Goal: Task Accomplishment & Management: Manage account settings

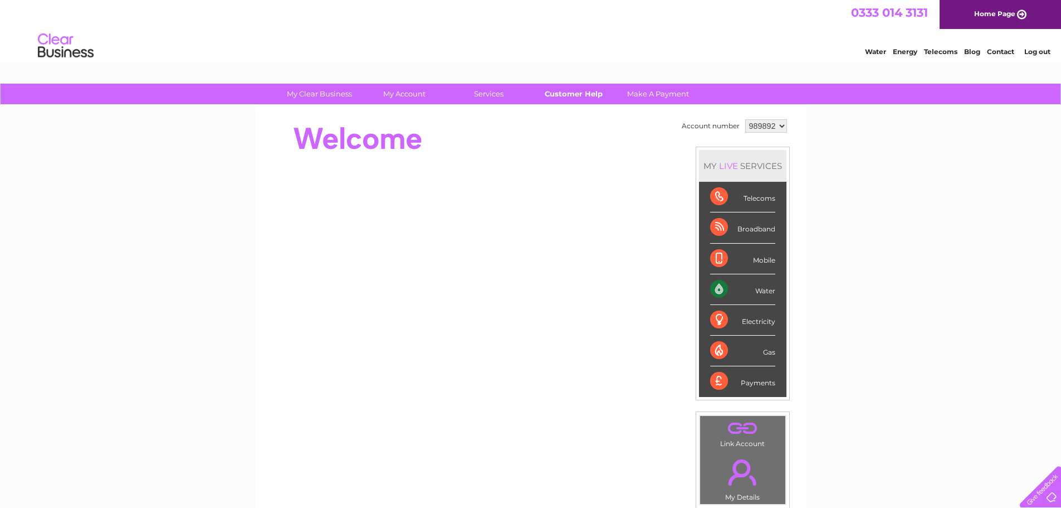
click at [594, 99] on link "Customer Help" at bounding box center [574, 94] width 92 height 21
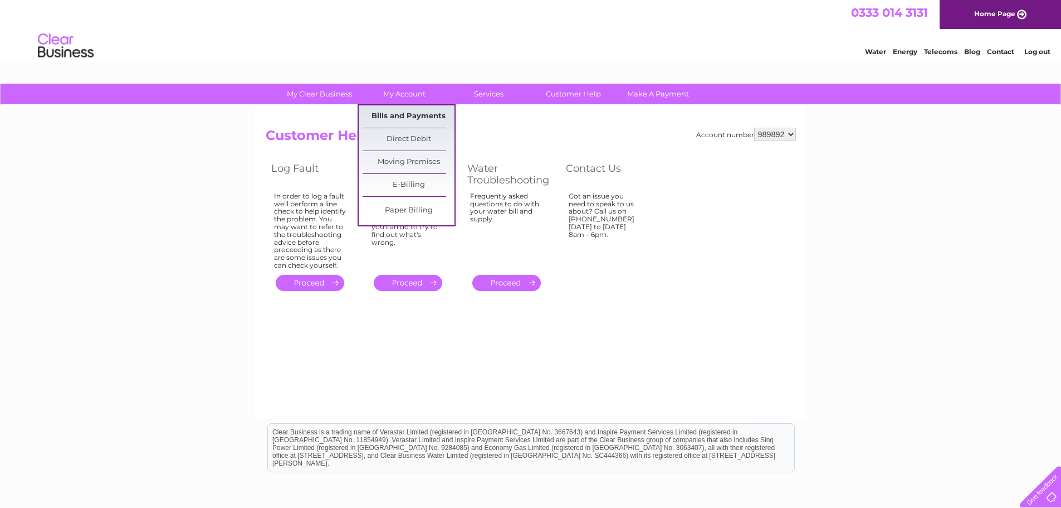
click at [406, 117] on link "Bills and Payments" at bounding box center [409, 116] width 92 height 22
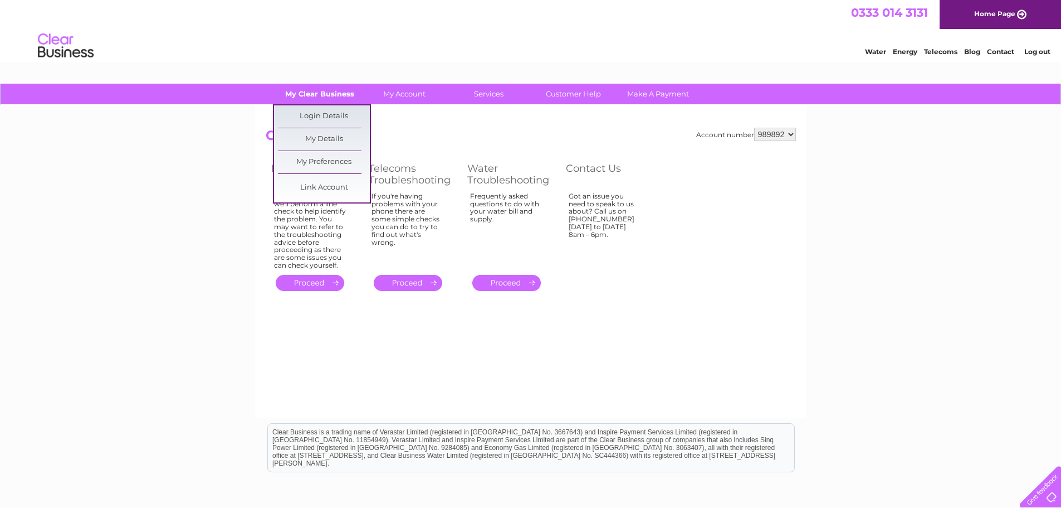
click at [329, 96] on link "My Clear Business" at bounding box center [320, 94] width 92 height 21
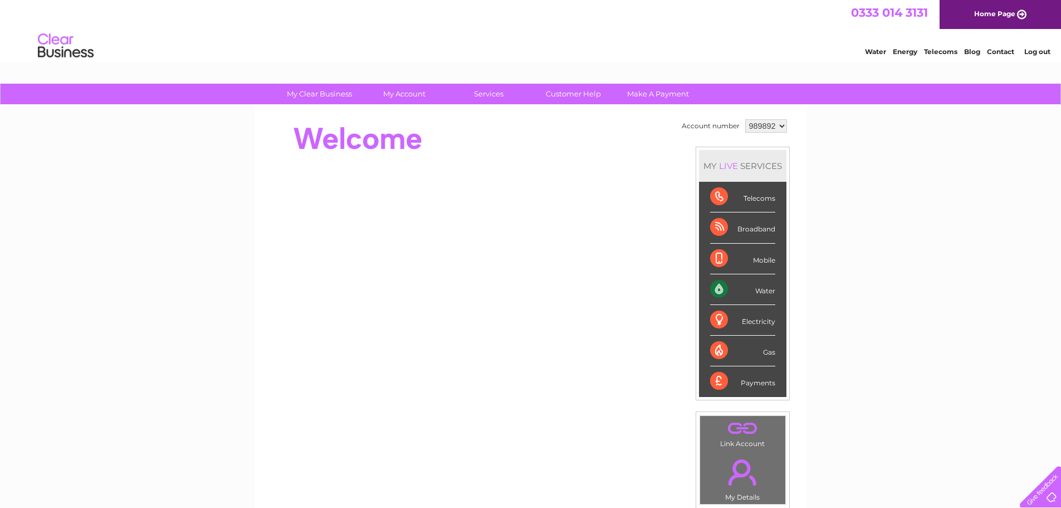
click at [1010, 49] on link "Contact" at bounding box center [1000, 51] width 27 height 8
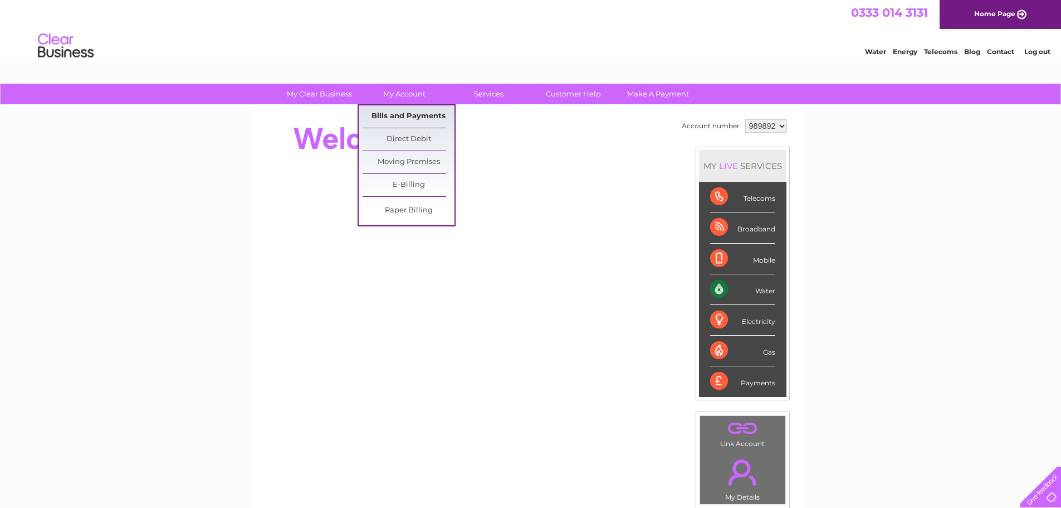
click at [403, 114] on link "Bills and Payments" at bounding box center [409, 116] width 92 height 22
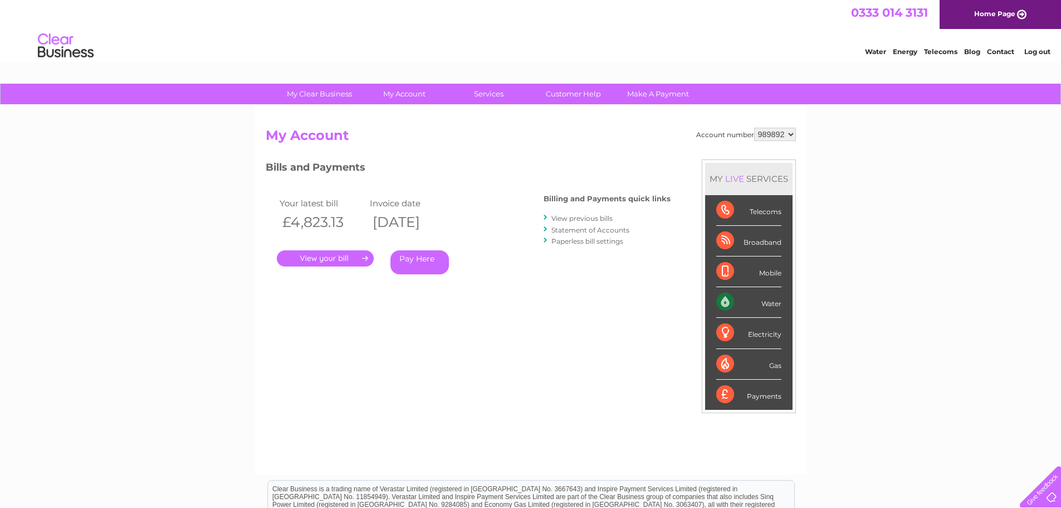
click at [354, 261] on link "." at bounding box center [325, 258] width 97 height 16
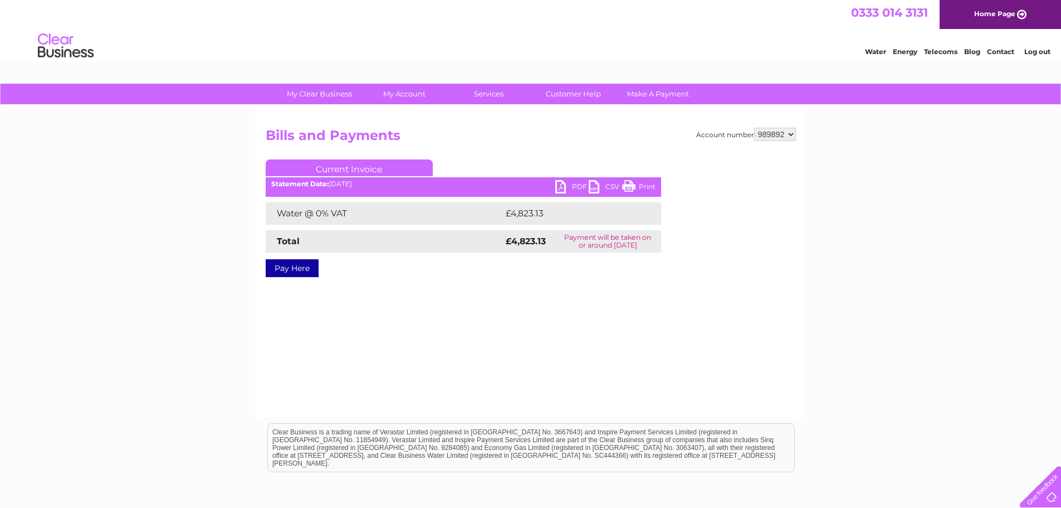
click at [571, 185] on link "PDF" at bounding box center [571, 188] width 33 height 16
click at [571, 95] on link "Customer Help" at bounding box center [574, 94] width 92 height 21
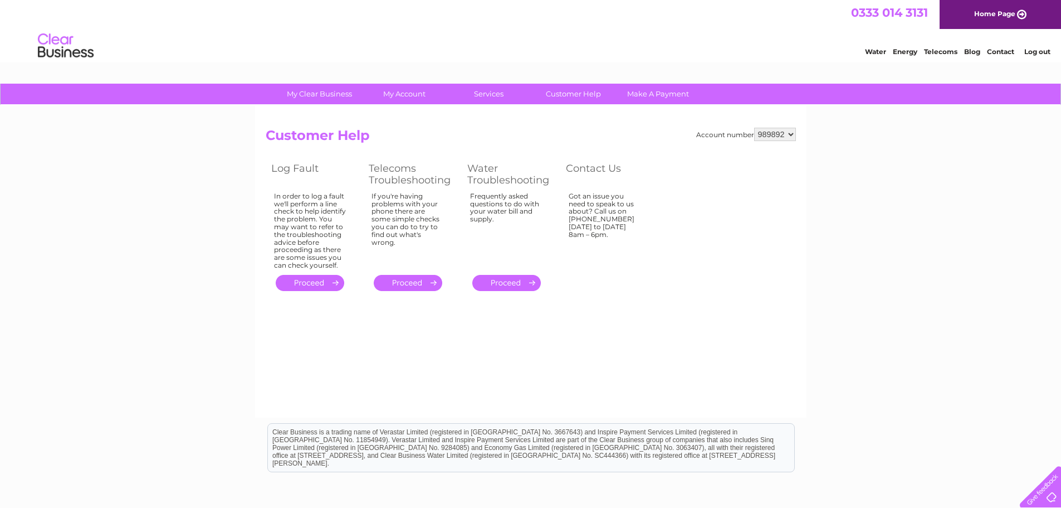
click at [601, 211] on div "Got an issue you need to speak to us about? Call us on [PHONE_NUMBER] [DATE] to…" at bounding box center [605, 228] width 72 height 72
